Goal: Task Accomplishment & Management: Manage account settings

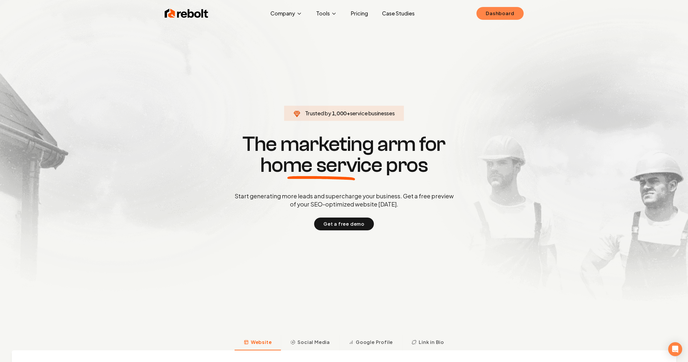
click at [489, 15] on link "Dashboard" at bounding box center [500, 13] width 47 height 13
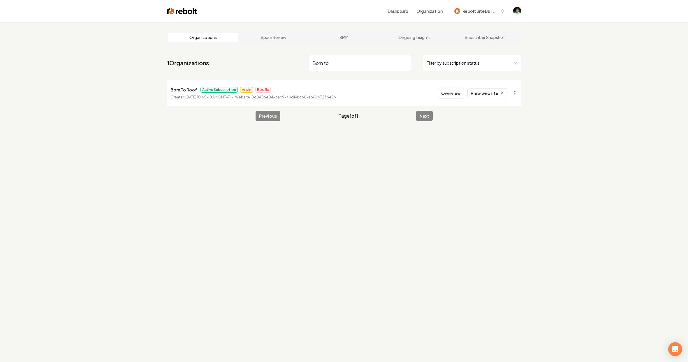
type input "Born to"
click at [516, 94] on html "Dashboard Organization Rebolt Site Builder Organizations Spam Review SMM Ongoin…" at bounding box center [344, 181] width 688 height 362
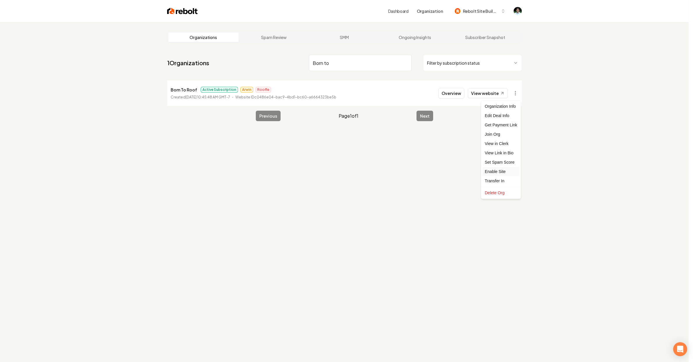
click at [498, 172] on div "Enable Site" at bounding box center [500, 171] width 37 height 9
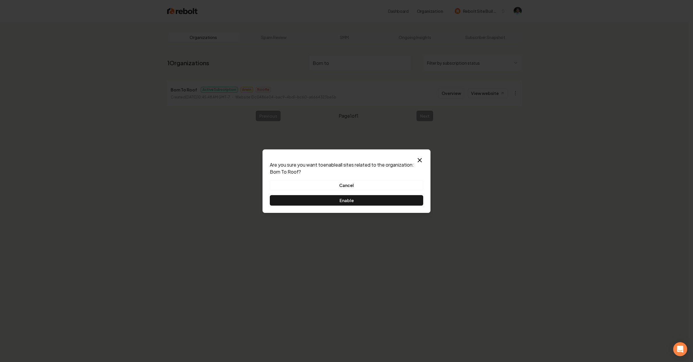
drag, startPoint x: 362, startPoint y: 199, endPoint x: 366, endPoint y: 198, distance: 4.7
click at [362, 199] on button "Enable" at bounding box center [346, 200] width 153 height 10
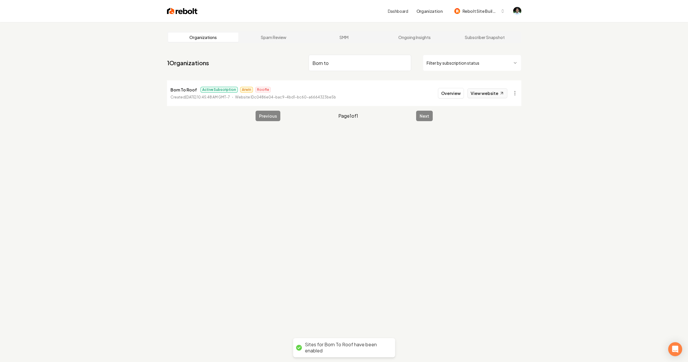
click at [488, 92] on link "View website" at bounding box center [487, 93] width 40 height 10
click at [512, 92] on html "Dashboard Organization Rebolt Site Builder Organizations Spam Review SMM Ongoin…" at bounding box center [344, 181] width 688 height 362
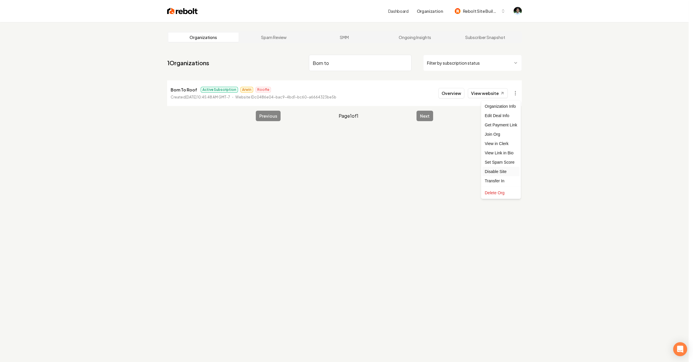
click at [507, 172] on div "Disable Site" at bounding box center [500, 171] width 37 height 9
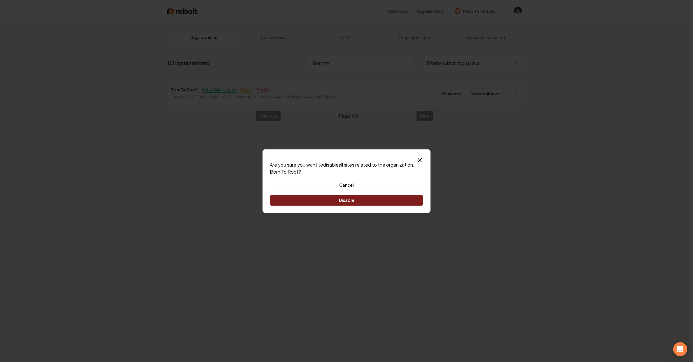
click at [359, 205] on button "Disable" at bounding box center [346, 200] width 153 height 10
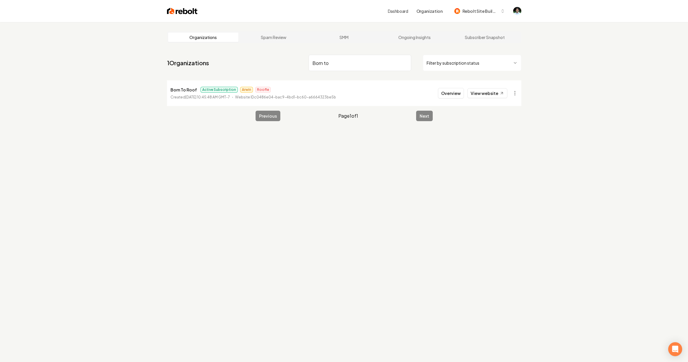
click at [515, 91] on html "Dashboard Organization Rebolt Site Builder Organizations Spam Review SMM Ongoin…" at bounding box center [344, 181] width 688 height 362
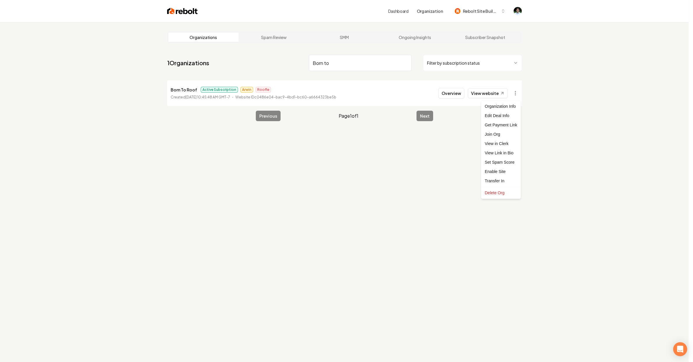
click at [490, 96] on html "Dashboard Organization Rebolt Site Builder Organizations Spam Review SMM Ongoin…" at bounding box center [346, 181] width 693 height 362
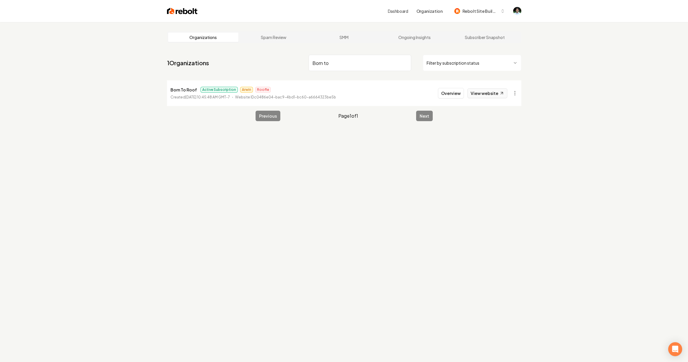
click at [489, 96] on link "View website" at bounding box center [487, 93] width 40 height 10
